Goal: Task Accomplishment & Management: Manage account settings

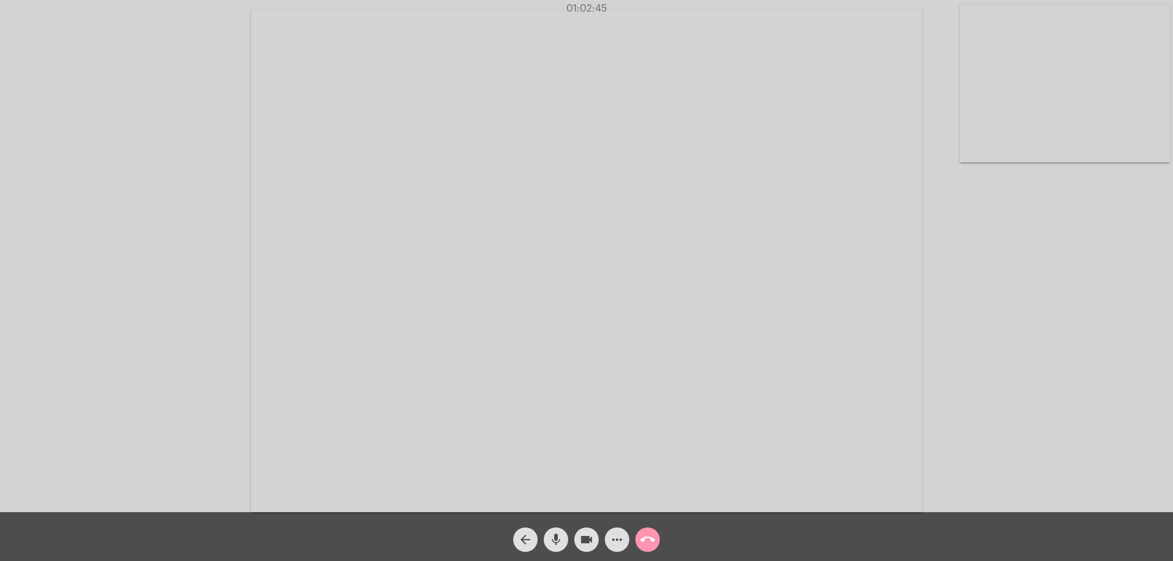
click at [528, 535] on mat-icon "arrow_back" at bounding box center [525, 540] width 15 height 15
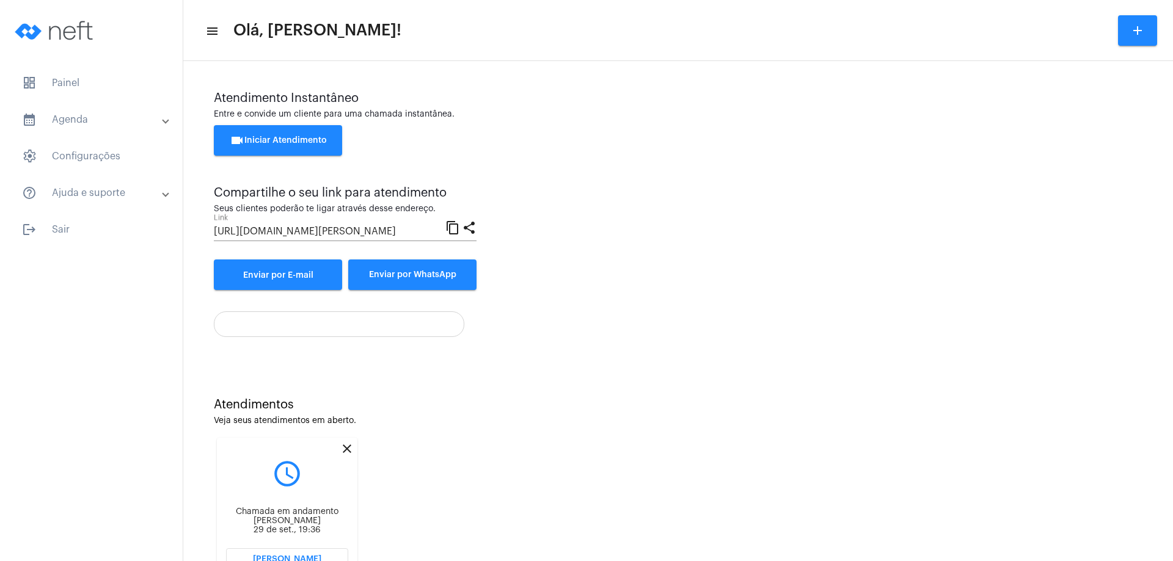
click at [352, 447] on mat-icon "close" at bounding box center [347, 449] width 15 height 15
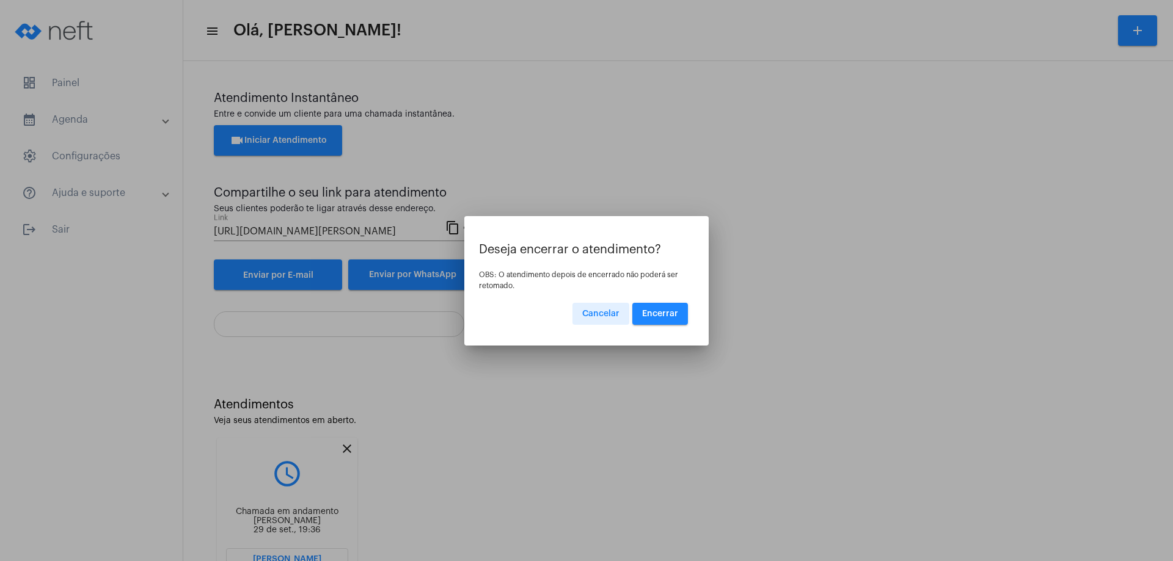
click at [662, 310] on span "Encerrar" at bounding box center [660, 314] width 36 height 9
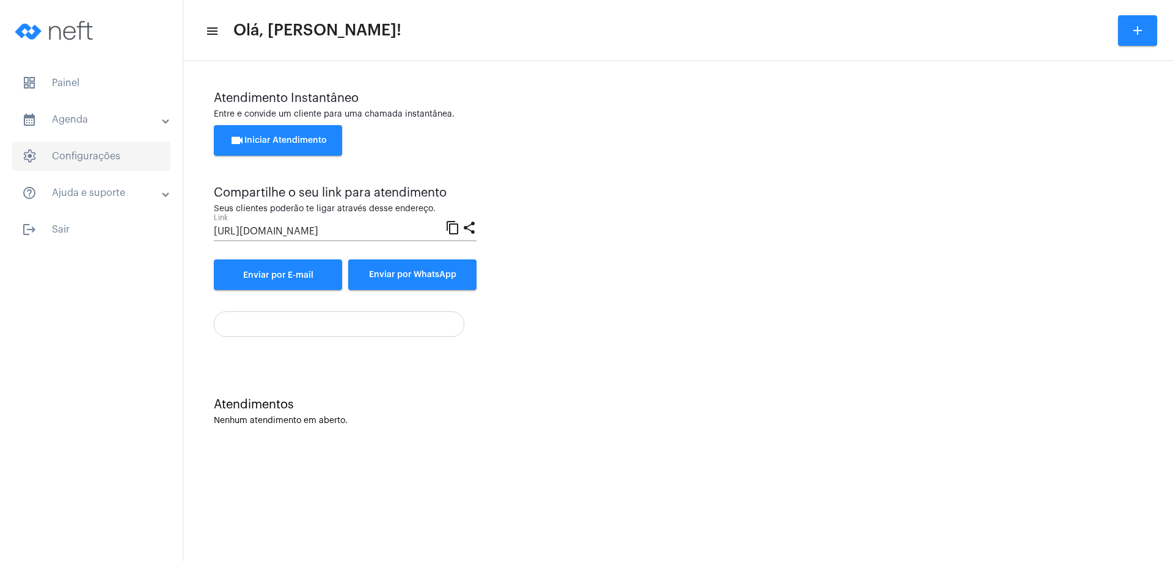
click at [80, 157] on span "settings Configurações" at bounding box center [91, 156] width 158 height 29
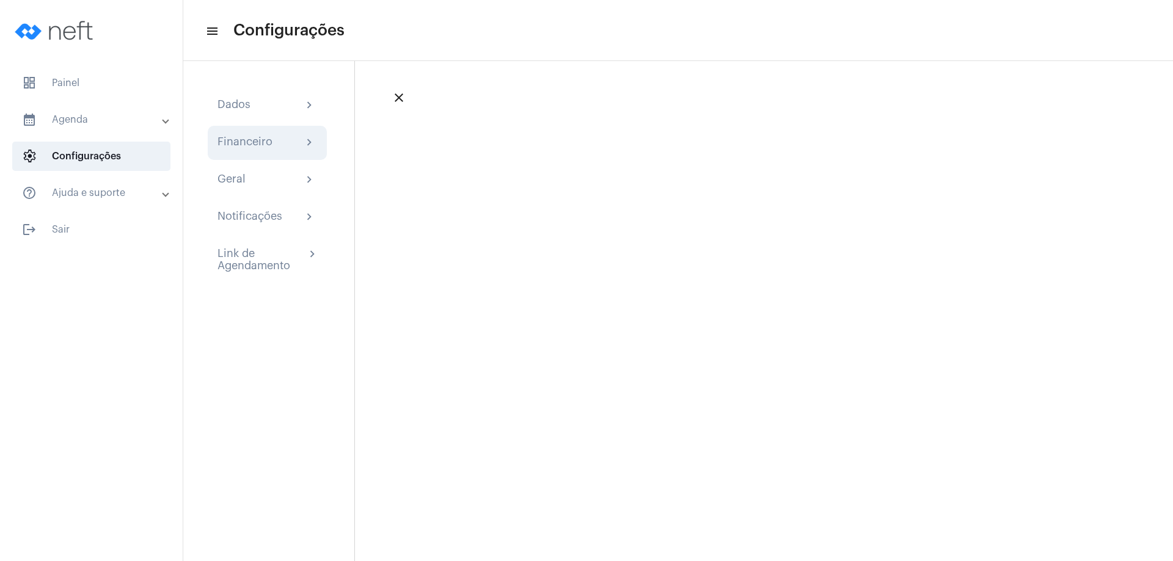
click at [312, 143] on mat-icon "chevron_right" at bounding box center [309, 143] width 15 height 15
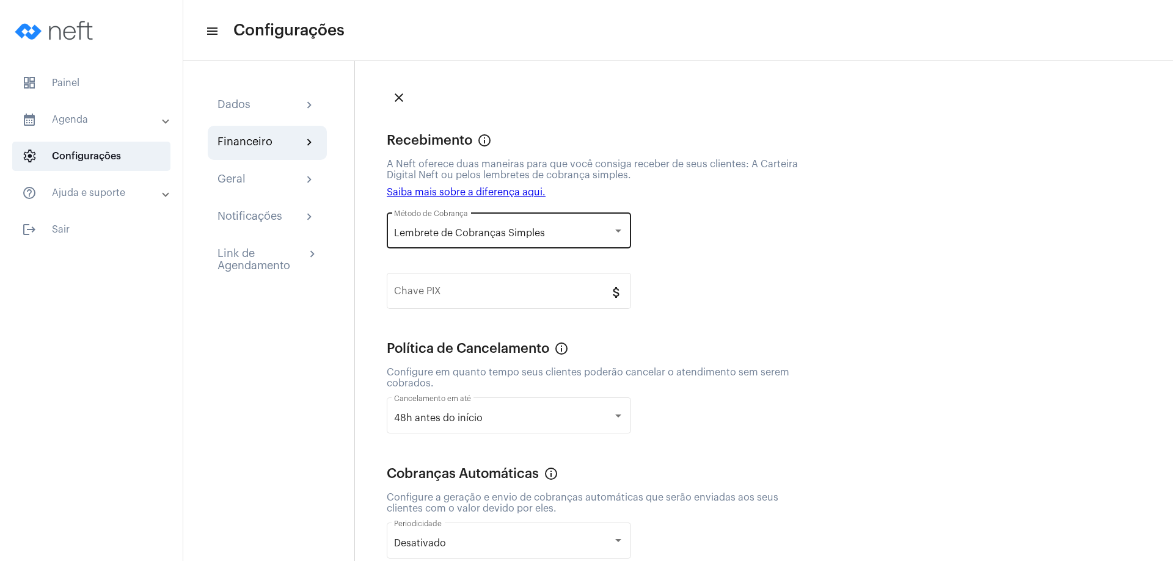
click at [620, 232] on div at bounding box center [618, 231] width 6 height 3
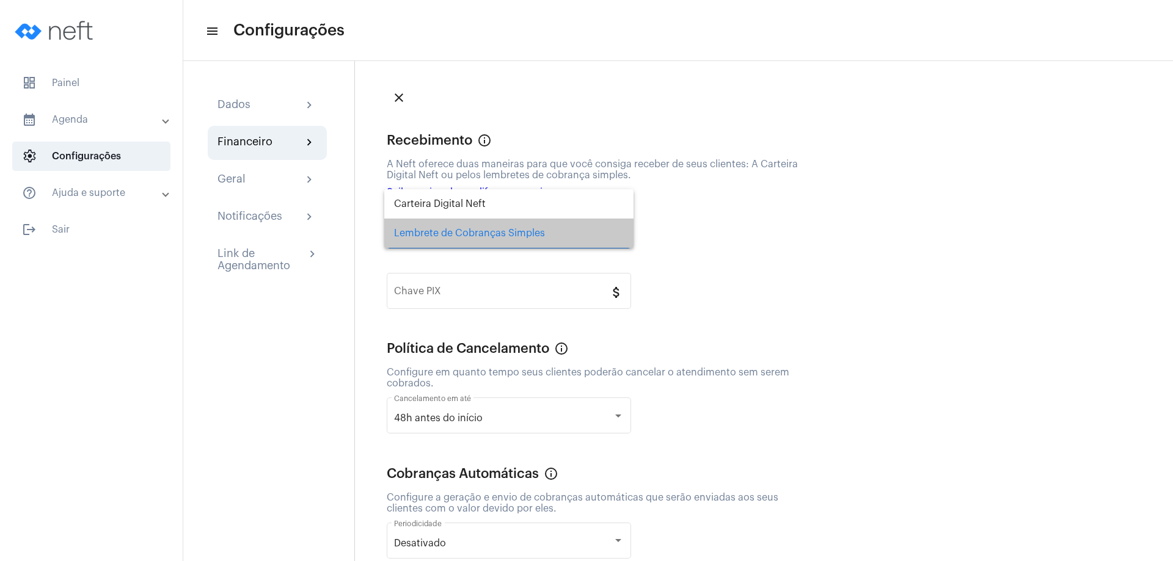
click at [619, 232] on span "Lembrete de Cobranças Simples" at bounding box center [509, 233] width 230 height 29
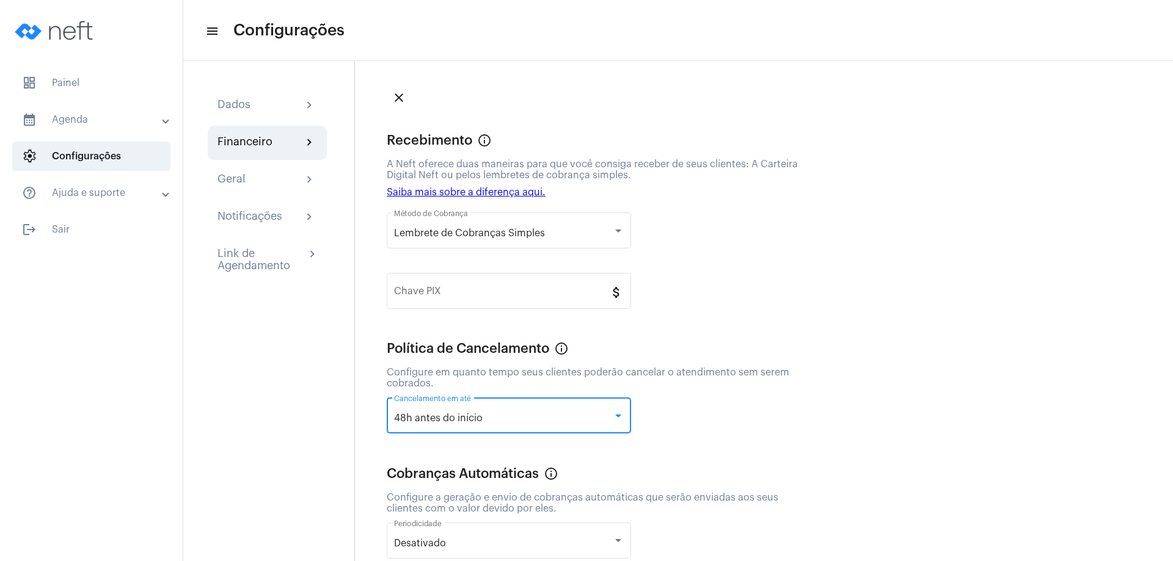
click at [615, 414] on div at bounding box center [618, 416] width 11 height 10
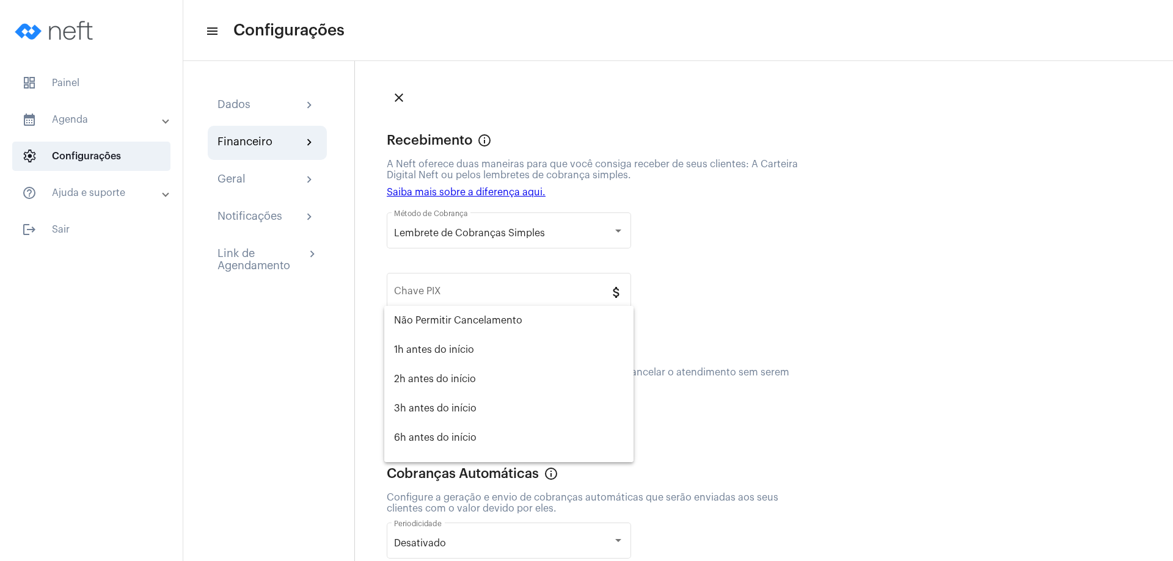
scroll to position [108, 0]
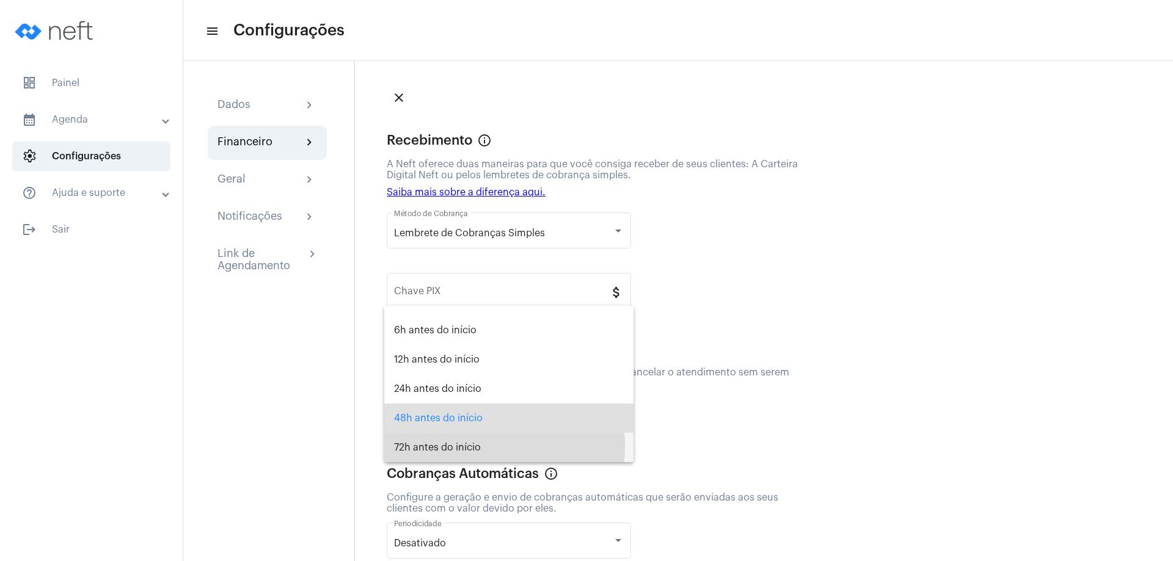
click at [459, 446] on span "72h antes do início" at bounding box center [509, 447] width 230 height 29
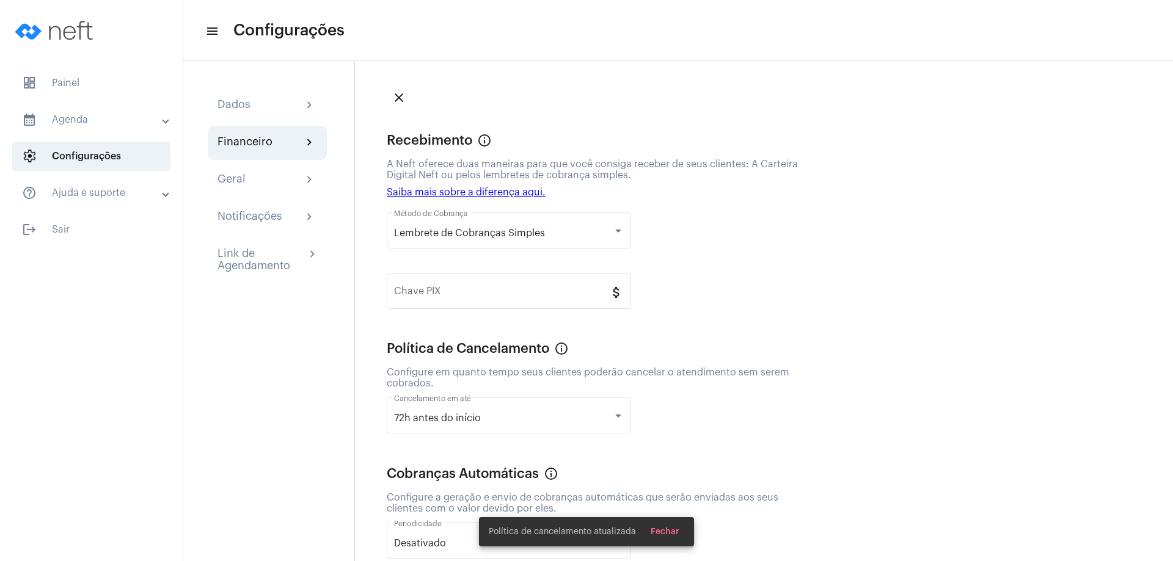
click at [677, 434] on div "72h antes do início Cancelamento em até" at bounding box center [594, 419] width 415 height 60
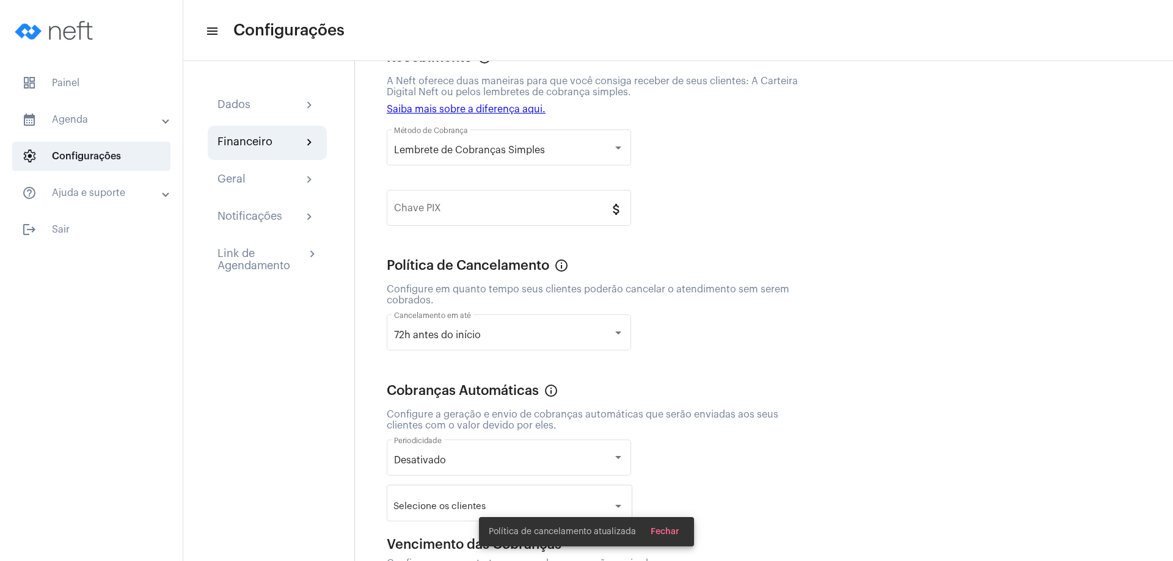
scroll to position [122, 0]
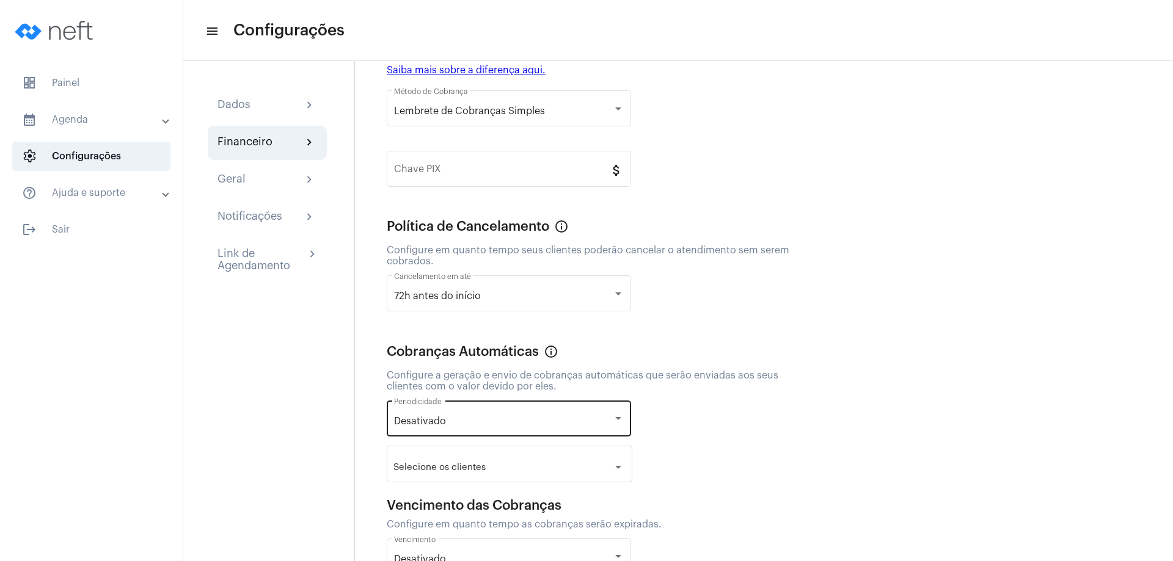
click at [617, 418] on div at bounding box center [618, 418] width 6 height 3
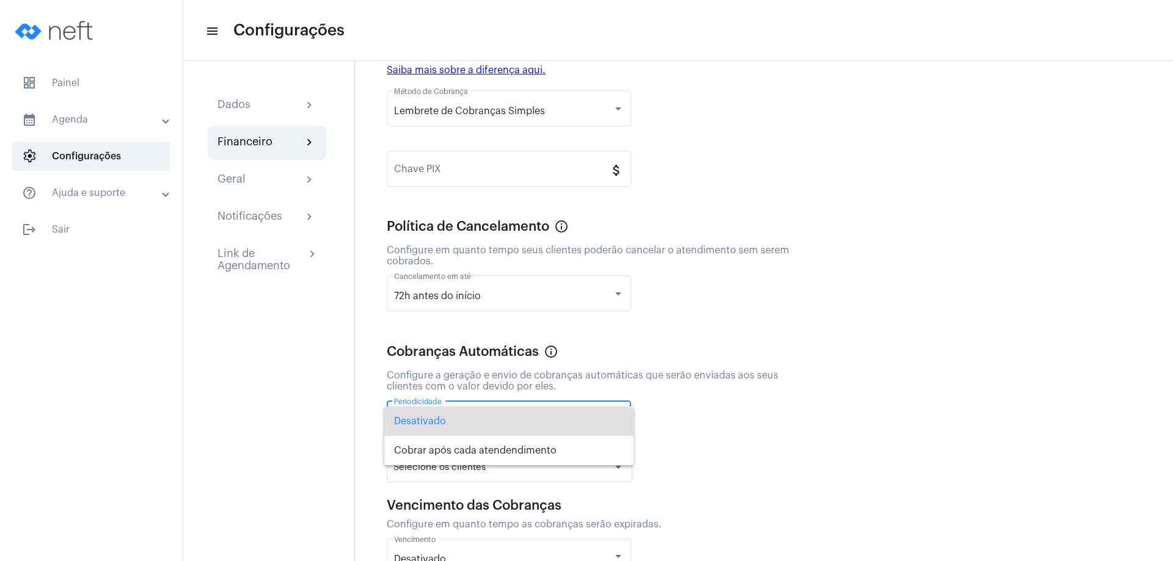
click at [617, 417] on span "Desativado" at bounding box center [509, 421] width 230 height 29
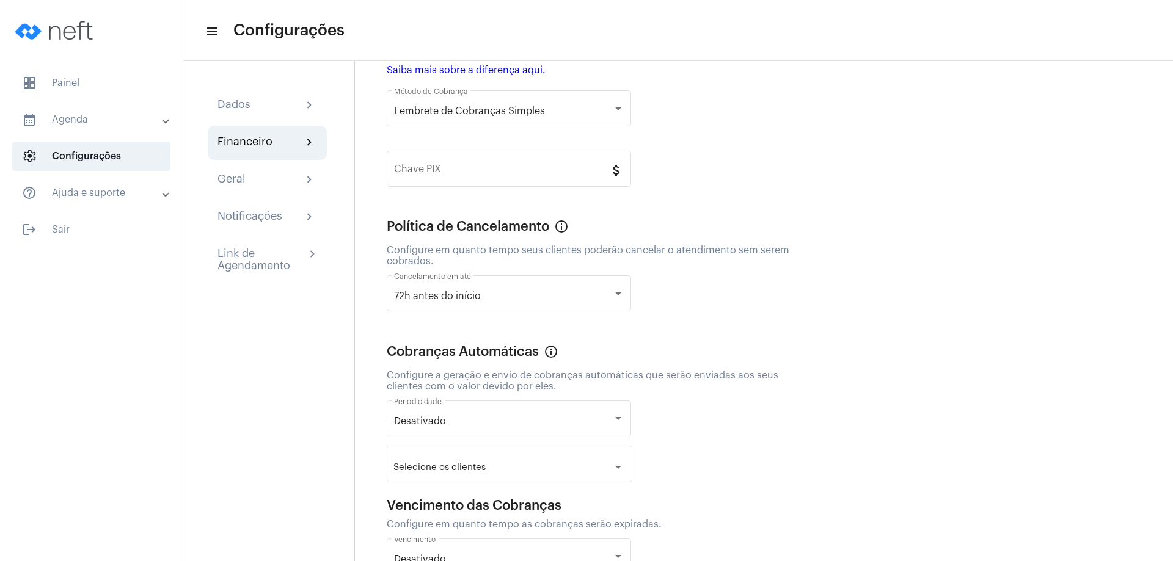
click at [714, 415] on div "Desativado Periodicidade" at bounding box center [594, 422] width 415 height 60
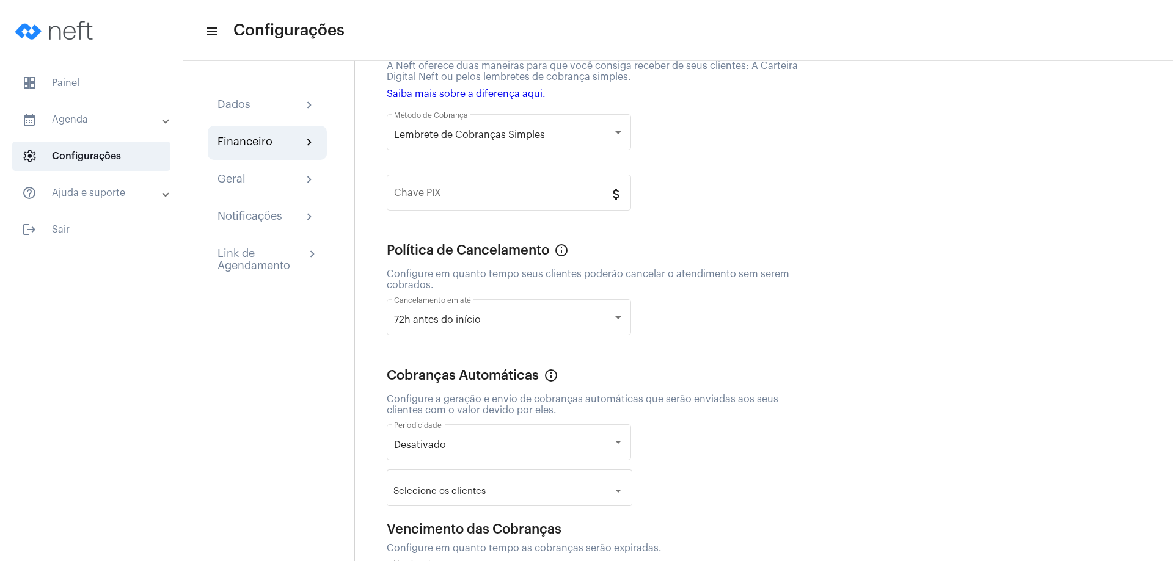
scroll to position [0, 0]
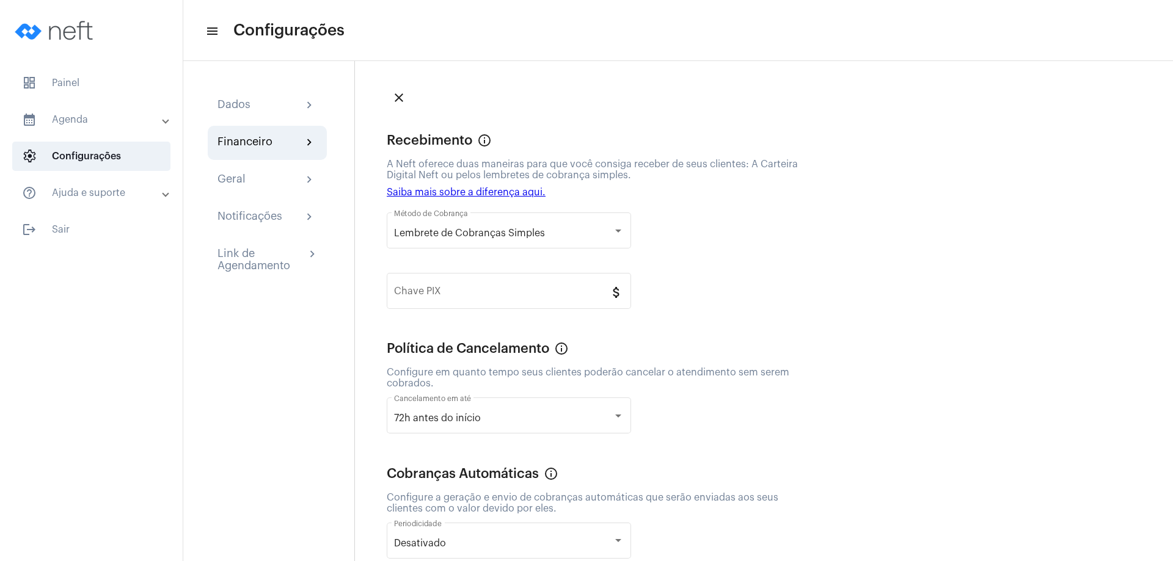
click at [167, 193] on span at bounding box center [165, 193] width 5 height 10
click at [166, 193] on mat-expansion-panel-header "help_outline Ajuda e suporte" at bounding box center [94, 200] width 175 height 39
click at [64, 82] on span "dashboard Painel" at bounding box center [91, 82] width 158 height 29
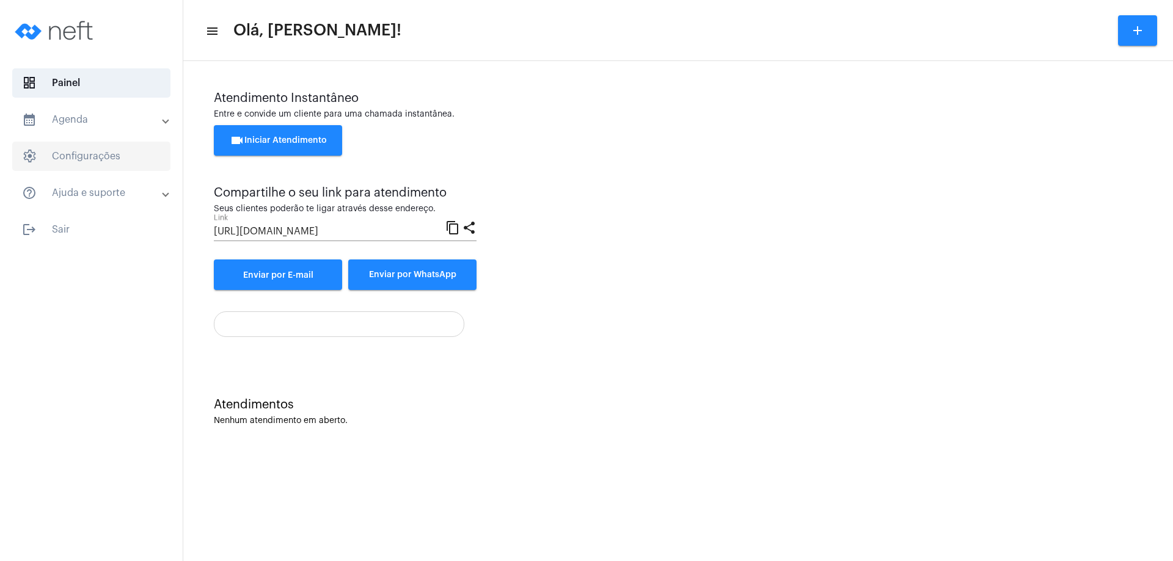
click at [109, 157] on span "settings Configurações" at bounding box center [91, 156] width 158 height 29
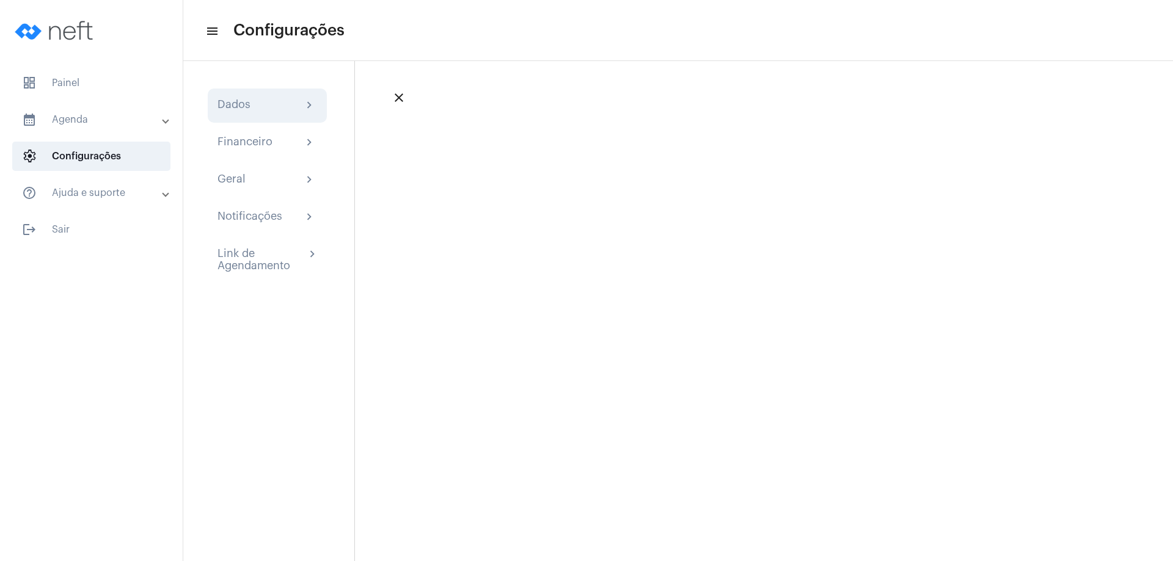
click at [306, 106] on mat-icon "chevron_right" at bounding box center [309, 105] width 15 height 15
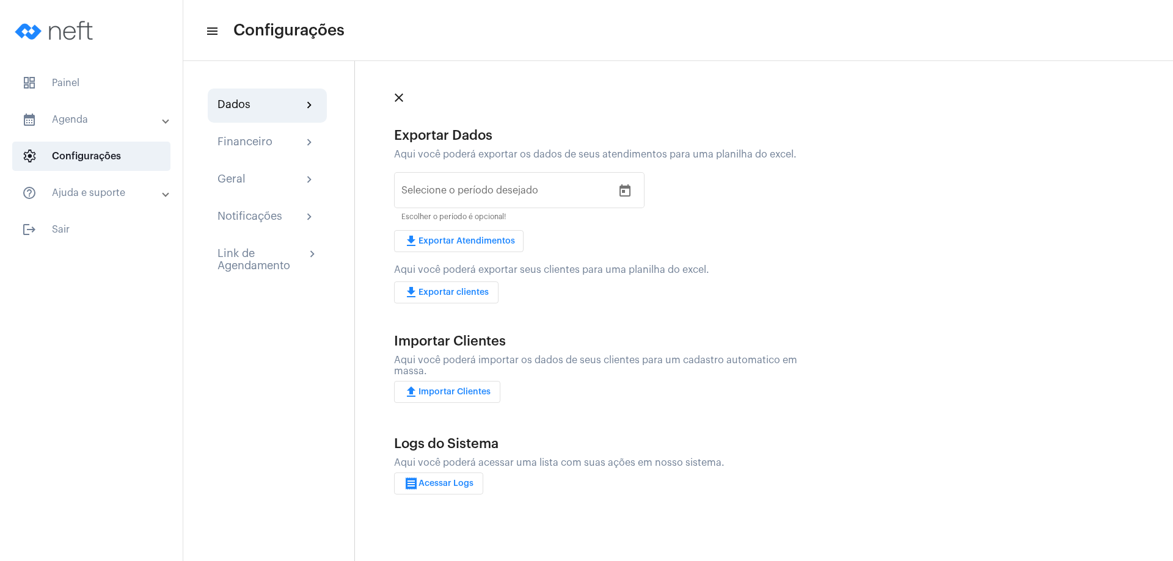
click at [401, 96] on mat-icon "close" at bounding box center [399, 97] width 15 height 15
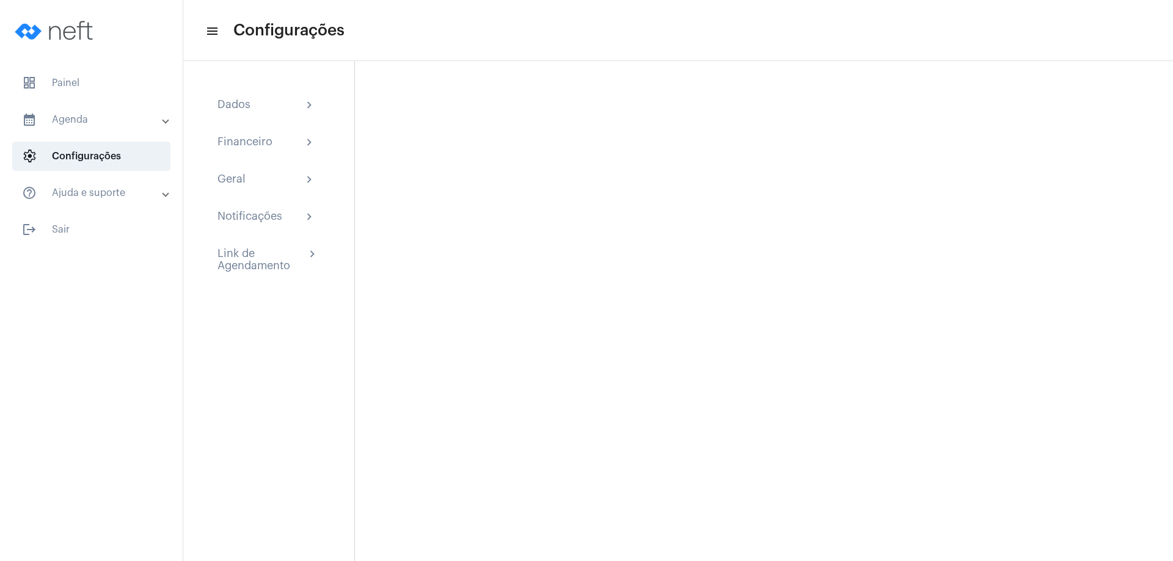
click at [165, 195] on span at bounding box center [165, 193] width 5 height 10
click at [104, 285] on span "help_outline Suporte" at bounding box center [90, 282] width 129 height 29
